Goal: Information Seeking & Learning: Learn about a topic

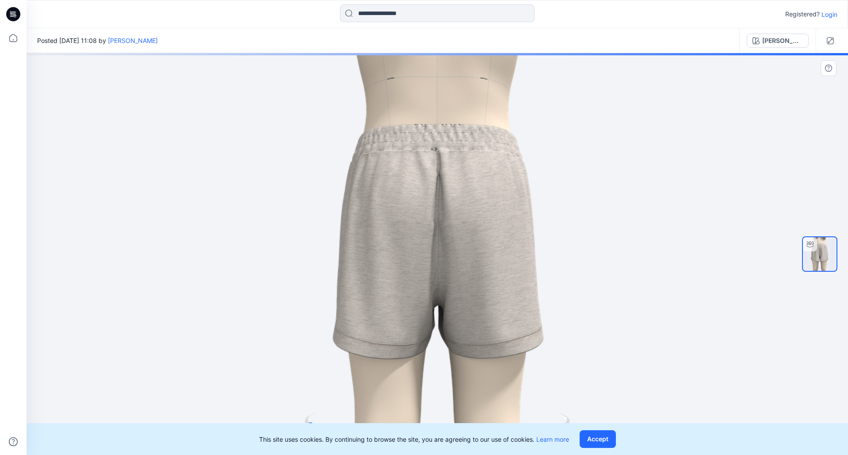
drag, startPoint x: 365, startPoint y: 225, endPoint x: 500, endPoint y: 230, distance: 134.6
click at [500, 230] on div at bounding box center [438, 254] width 822 height 402
drag, startPoint x: 500, startPoint y: 230, endPoint x: 524, endPoint y: 230, distance: 24.3
click at [524, 230] on div at bounding box center [438, 254] width 822 height 402
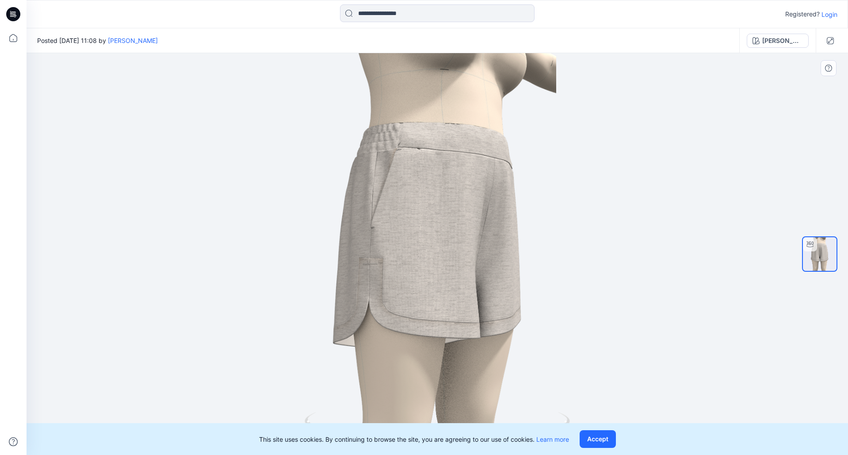
drag, startPoint x: 470, startPoint y: 195, endPoint x: 316, endPoint y: 189, distance: 153.6
click at [320, 190] on div at bounding box center [438, 254] width 822 height 402
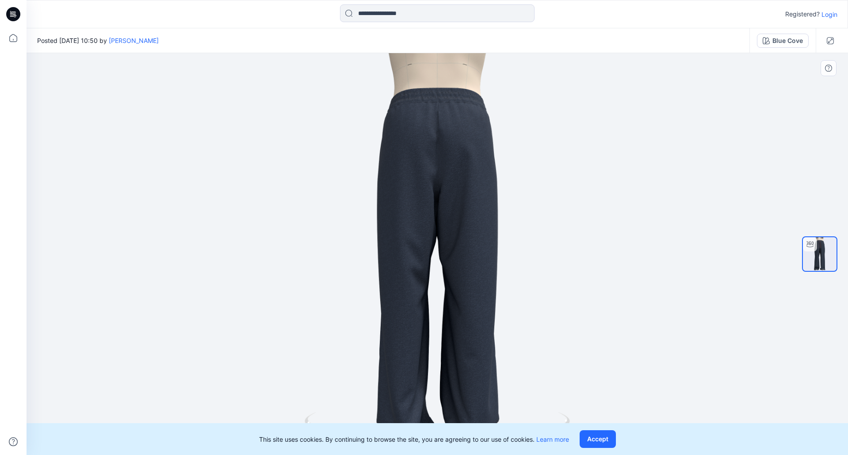
drag, startPoint x: 425, startPoint y: 286, endPoint x: 571, endPoint y: 280, distance: 145.7
click at [571, 280] on div at bounding box center [438, 254] width 822 height 402
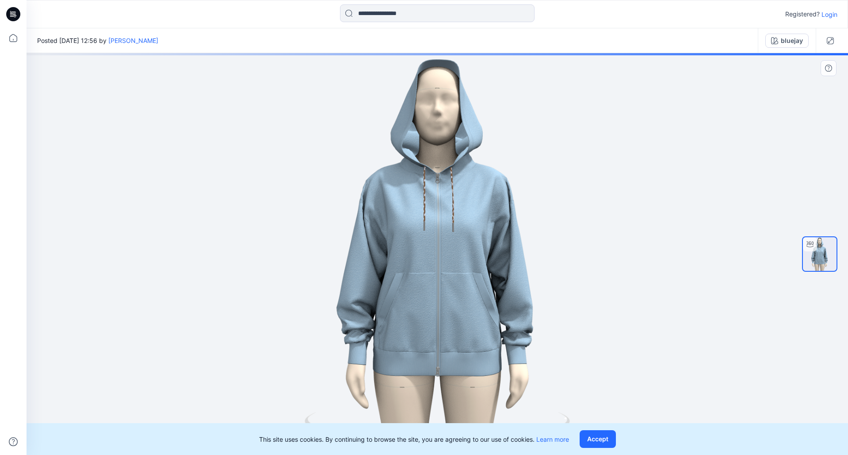
drag, startPoint x: 430, startPoint y: 259, endPoint x: 473, endPoint y: 260, distance: 42.5
click at [473, 260] on div at bounding box center [438, 254] width 822 height 402
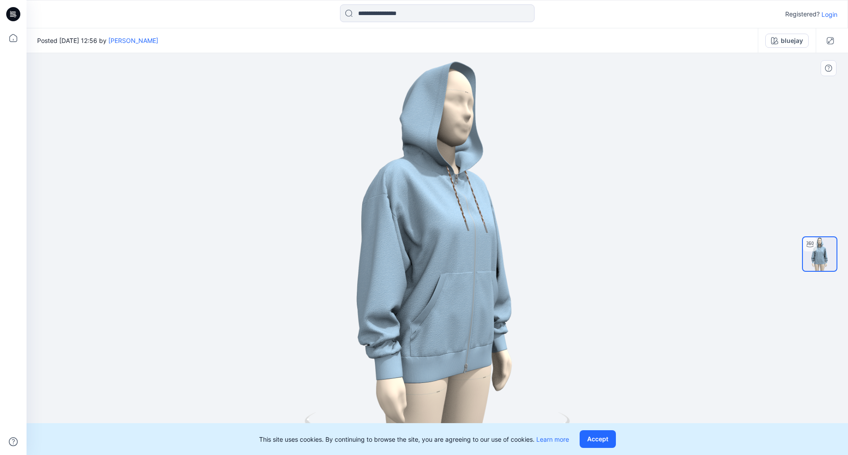
drag, startPoint x: 375, startPoint y: 234, endPoint x: 385, endPoint y: 229, distance: 11.5
click at [385, 229] on div at bounding box center [438, 254] width 822 height 402
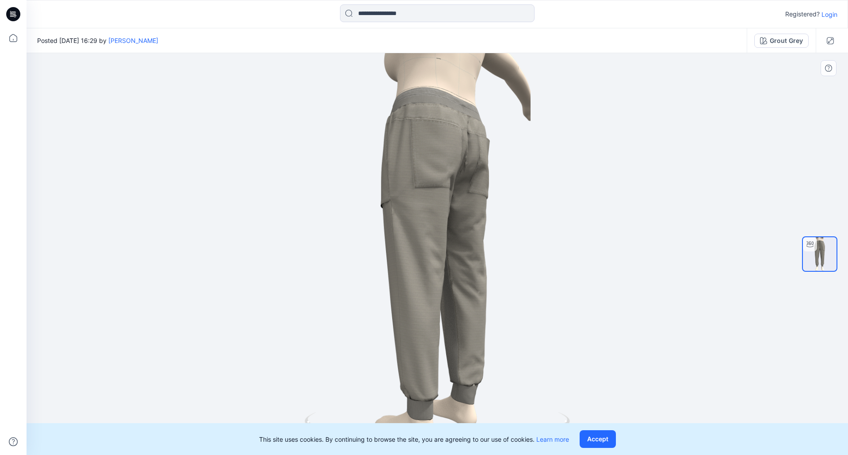
drag, startPoint x: 453, startPoint y: 269, endPoint x: 357, endPoint y: 267, distance: 96.0
click at [357, 267] on div at bounding box center [438, 254] width 822 height 402
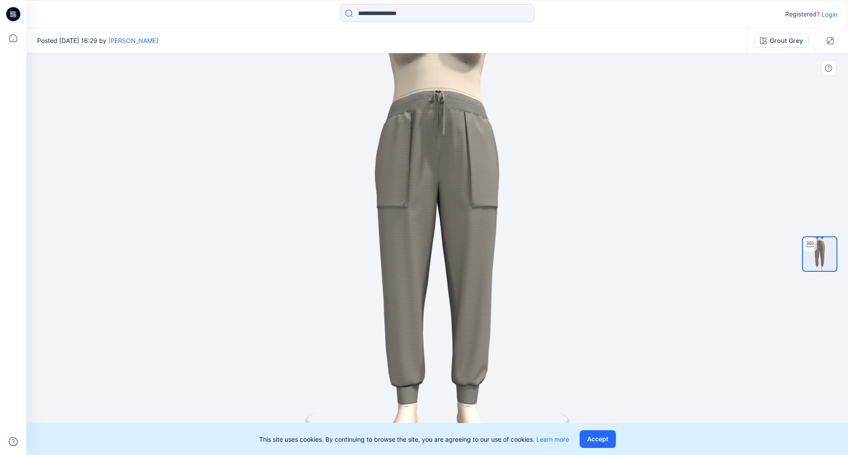
drag, startPoint x: 437, startPoint y: 269, endPoint x: 525, endPoint y: 273, distance: 88.2
click at [525, 273] on div at bounding box center [438, 254] width 822 height 402
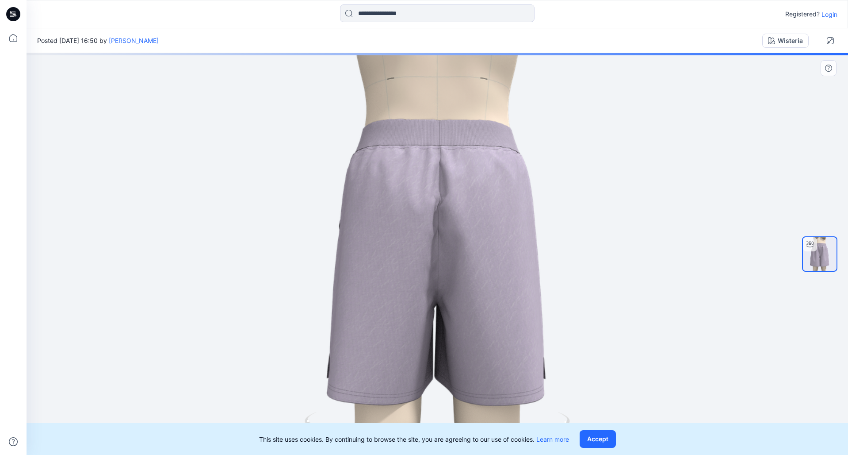
drag, startPoint x: 441, startPoint y: 254, endPoint x: 583, endPoint y: 248, distance: 142.1
click at [583, 248] on div at bounding box center [438, 254] width 822 height 402
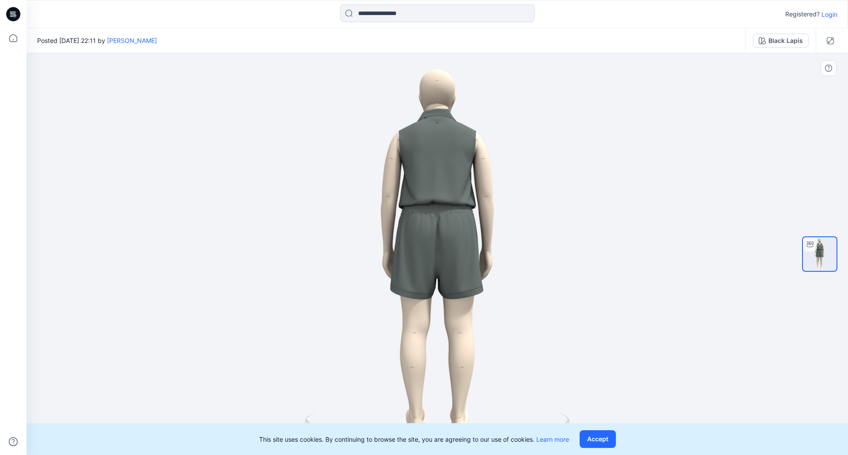
drag, startPoint x: 429, startPoint y: 228, endPoint x: 587, endPoint y: 223, distance: 158.9
click at [587, 223] on div at bounding box center [438, 254] width 822 height 402
